Goal: Find specific page/section: Find specific page/section

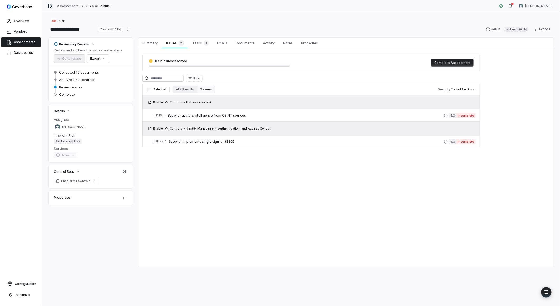
click at [225, 188] on div "Summary Summary Issues 2 Issues 2 Tasks 1 Tasks 1 Emails Emails Documents Docum…" at bounding box center [346, 152] width 416 height 229
click at [21, 42] on span "Assessments" at bounding box center [25, 42] width 22 height 4
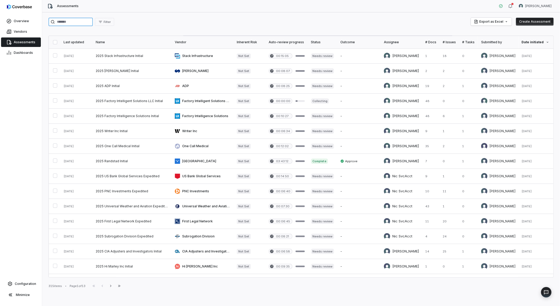
click at [69, 22] on input "search" at bounding box center [71, 22] width 44 height 8
paste input "***"
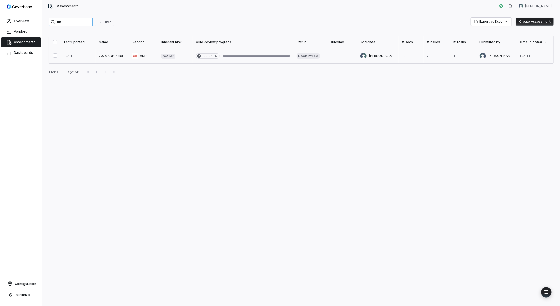
type input "***"
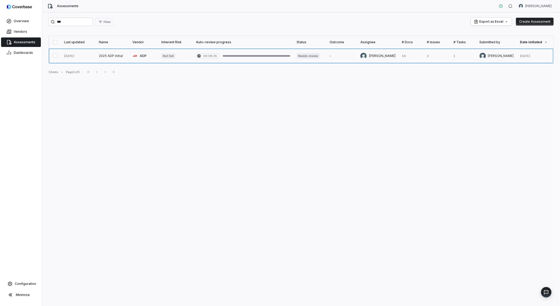
click at [111, 54] on link at bounding box center [112, 56] width 33 height 15
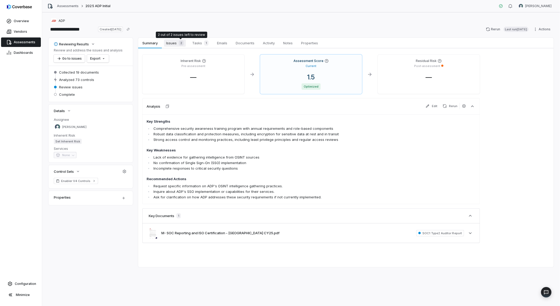
click at [179, 42] on span "2" at bounding box center [181, 42] width 5 height 5
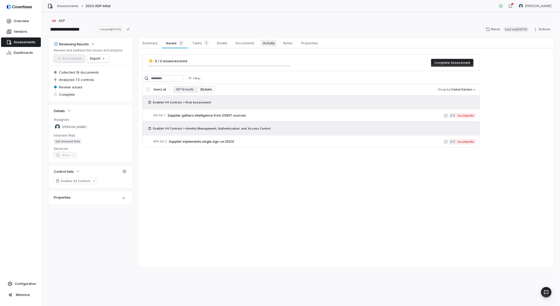
click at [270, 43] on span "Activity" at bounding box center [269, 43] width 16 height 7
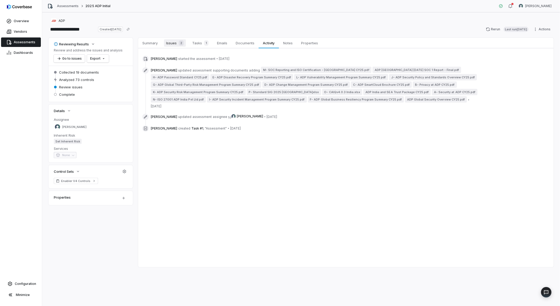
click at [171, 43] on span "Issues 2" at bounding box center [175, 42] width 22 height 7
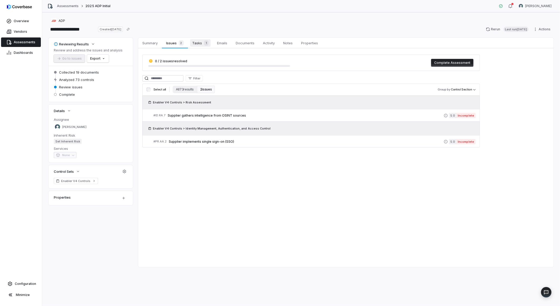
click at [200, 40] on span "Tasks 1" at bounding box center [200, 42] width 21 height 7
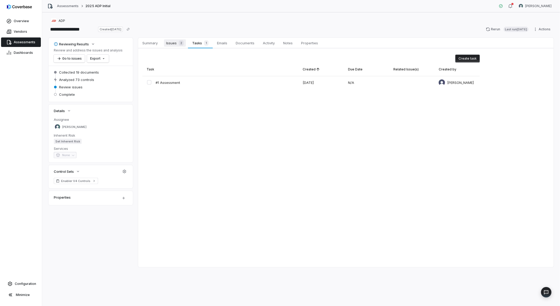
click at [173, 45] on span "Issues 2" at bounding box center [175, 42] width 22 height 7
